Goal: Book appointment/travel/reservation

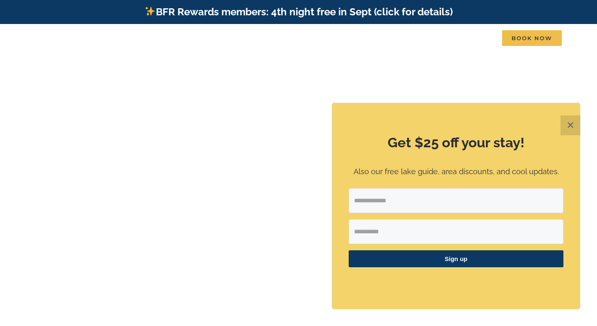
click at [566, 125] on button "✕" at bounding box center [570, 126] width 20 height 20
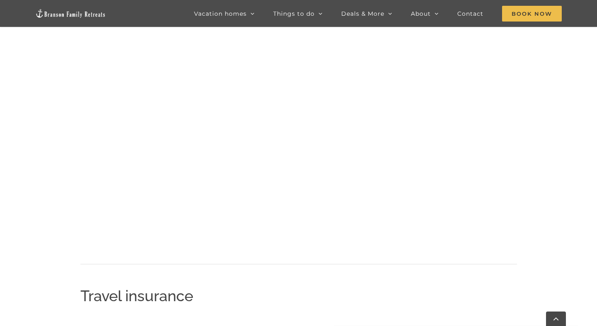
scroll to position [714, 0]
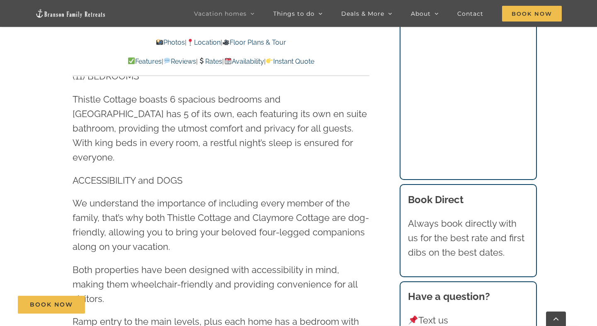
scroll to position [1270, 0]
